Goal: Submit feedback/report problem: Submit feedback/report problem

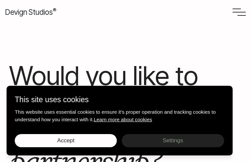
type input "N/A"
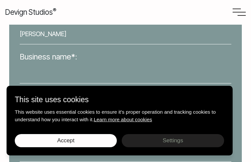
type input "[PERSON_NAME]"
type input "Visionary Solutions Inc"
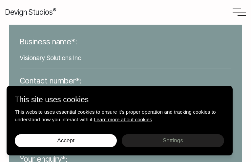
type input "[PHONE_NUMBER]"
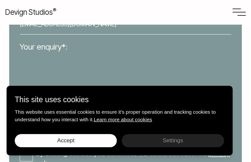
type input "[EMAIL_ADDRESS][DOMAIN_NAME]"
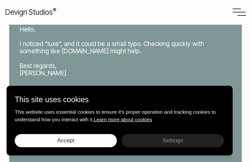
type textarea "Hello, I noticed "luxe", and it could be a small typo. Checking quickly with so…"
click at [33, 127] on input "By clicking this box you confirm to our terms set out in our privacy policy ." at bounding box center [26, 120] width 13 height 13
checkbox input "true"
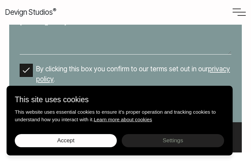
click at [9, 122] on input "Enquire Now" at bounding box center [125, 137] width 232 height 30
